Goal: Use online tool/utility: Utilize a website feature to perform a specific function

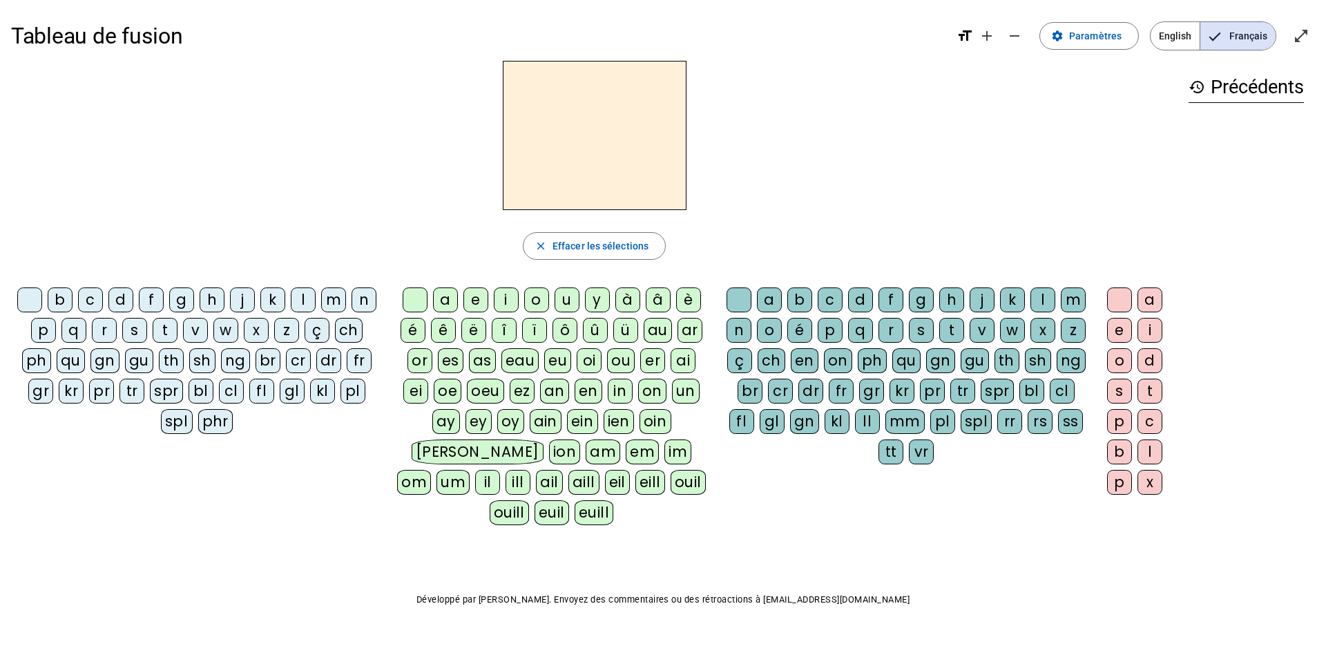
click at [119, 303] on div "d" at bounding box center [120, 299] width 25 height 25
click at [563, 303] on div "u" at bounding box center [567, 299] width 25 height 25
click at [827, 305] on div "c" at bounding box center [830, 299] width 25 height 25
click at [635, 144] on h2 "duc" at bounding box center [595, 135] width 184 height 149
click at [740, 299] on div at bounding box center [739, 299] width 25 height 25
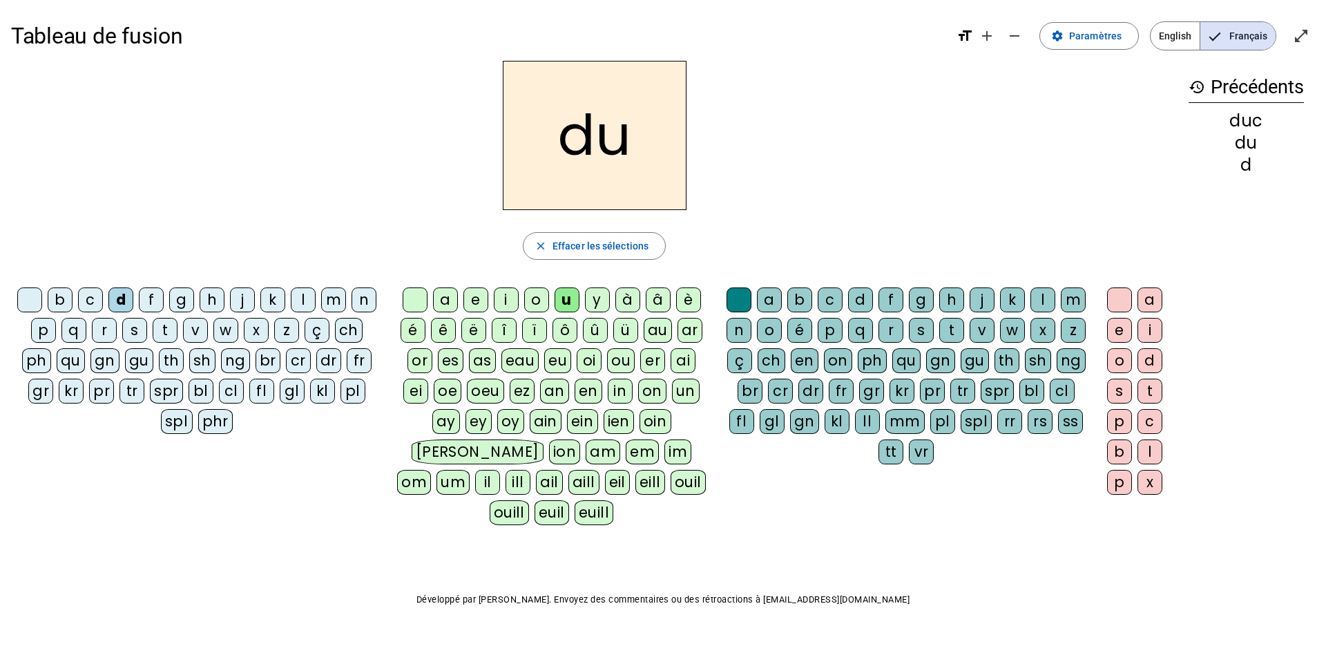
click at [473, 305] on div "e" at bounding box center [475, 299] width 25 height 25
click at [356, 301] on div "n" at bounding box center [364, 299] width 25 height 25
click at [337, 297] on div "m" at bounding box center [333, 299] width 25 height 25
click at [137, 325] on div "s" at bounding box center [134, 330] width 25 height 25
click at [567, 298] on div "u" at bounding box center [567, 299] width 25 height 25
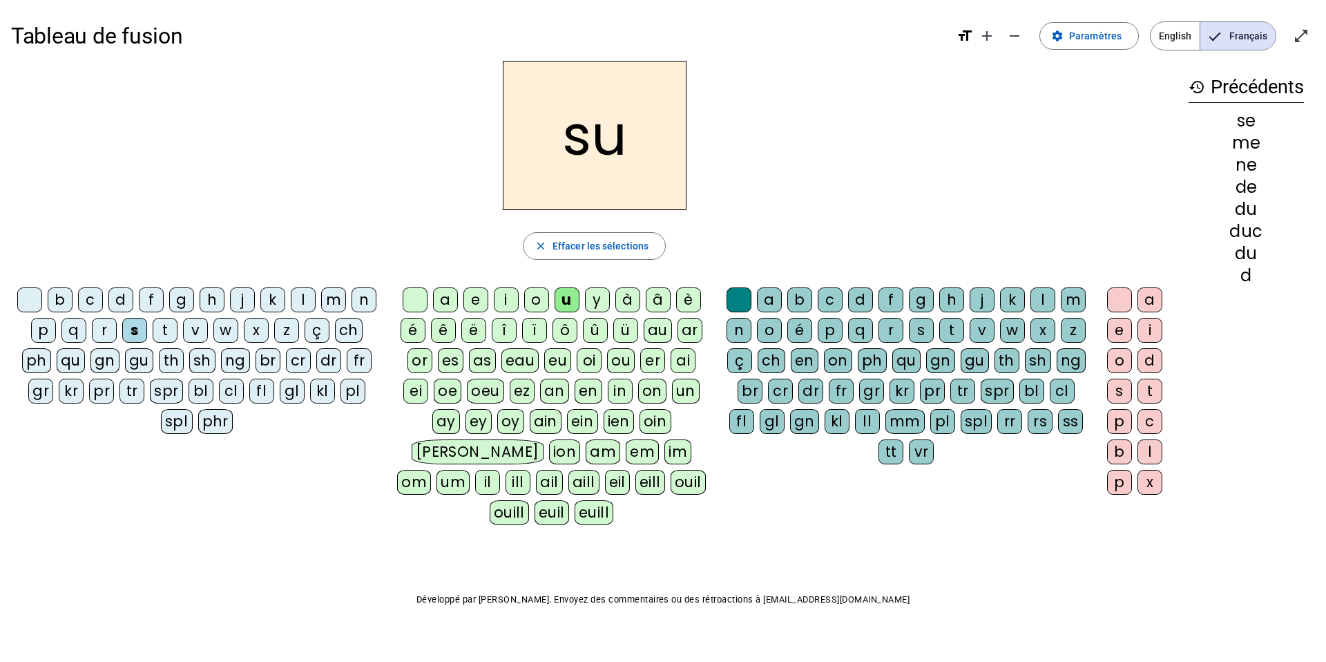
click at [307, 300] on div "l" at bounding box center [303, 299] width 25 height 25
click at [450, 296] on div "a" at bounding box center [445, 299] width 25 height 25
click at [830, 301] on div "c" at bounding box center [830, 299] width 25 height 25
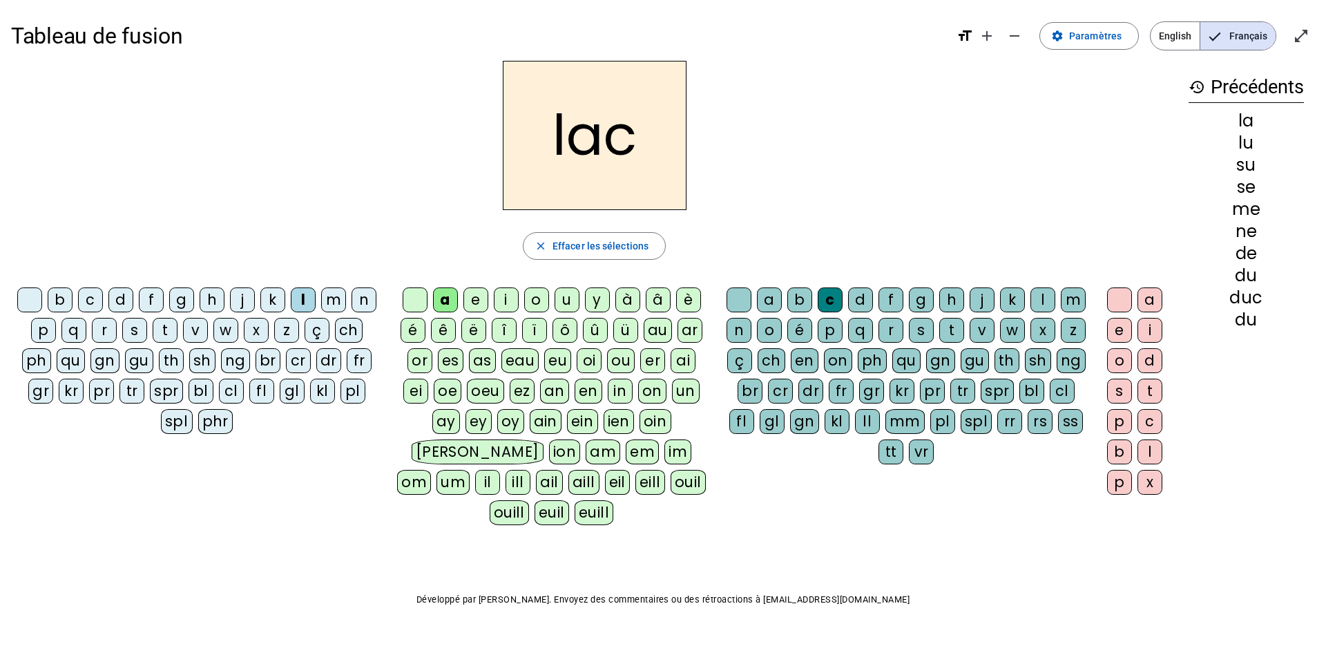
click at [149, 300] on div "f" at bounding box center [151, 299] width 25 height 25
click at [170, 324] on div "t" at bounding box center [165, 330] width 25 height 25
click at [61, 305] on div "b" at bounding box center [60, 299] width 25 height 25
click at [134, 326] on div "s" at bounding box center [134, 330] width 25 height 25
click at [475, 305] on div "e" at bounding box center [475, 299] width 25 height 25
